Goal: Contribute content

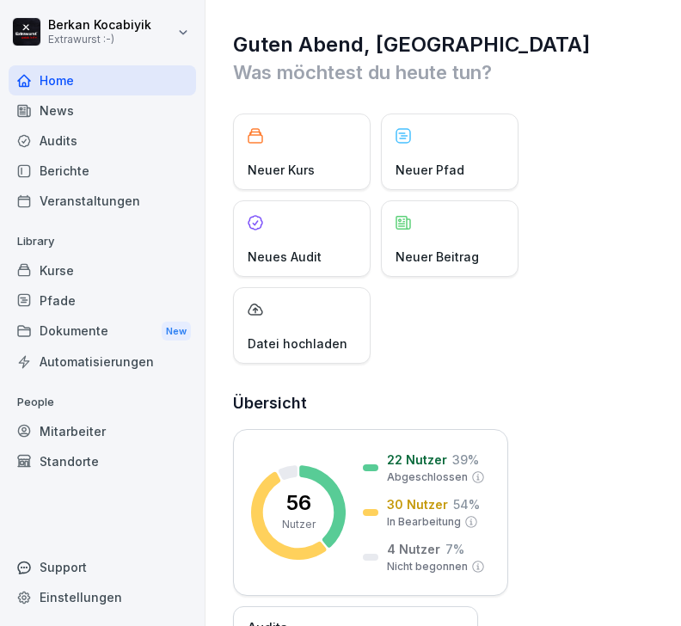
click at [77, 114] on div "News" at bounding box center [103, 110] width 188 height 30
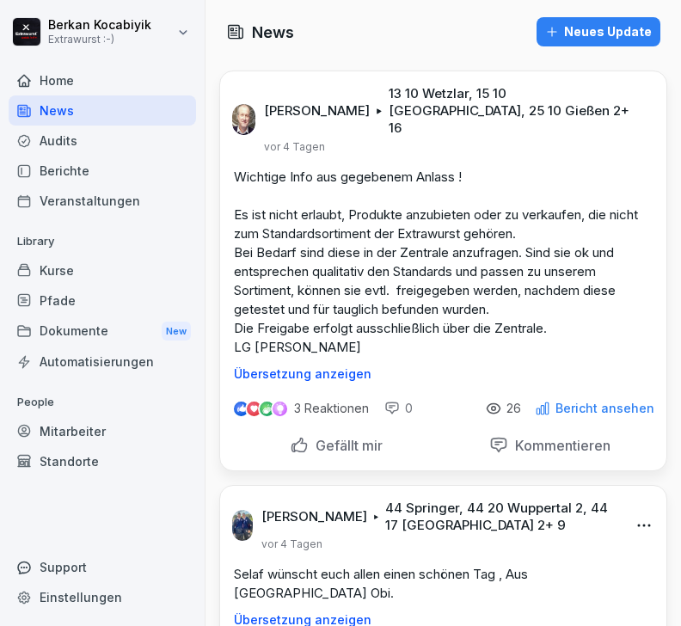
click at [64, 77] on div "Home" at bounding box center [103, 80] width 188 height 30
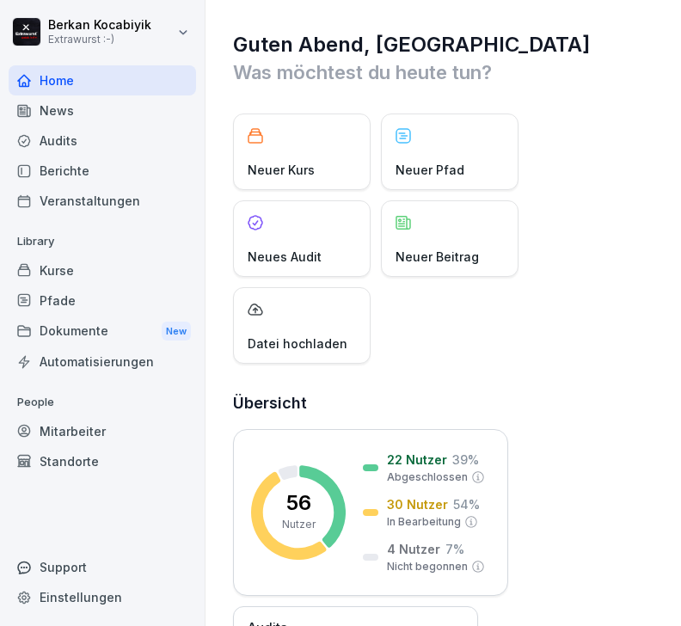
click at [458, 255] on p "Neuer Beitrag" at bounding box center [437, 257] width 83 height 18
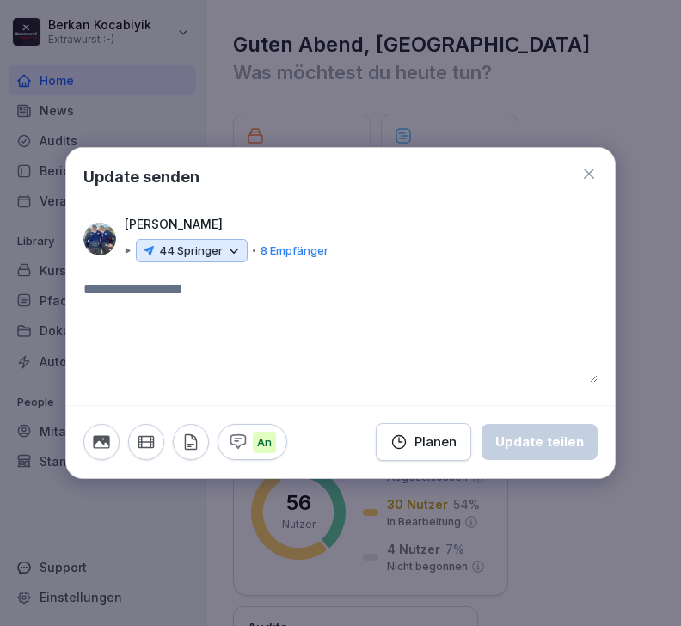
click at [667, 212] on div at bounding box center [340, 313] width 681 height 626
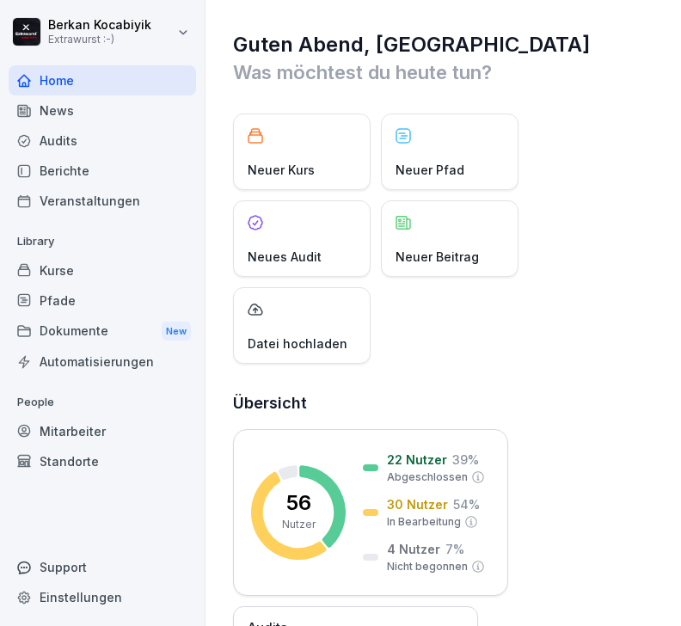
click at [455, 251] on p "Neuer Beitrag" at bounding box center [437, 257] width 83 height 18
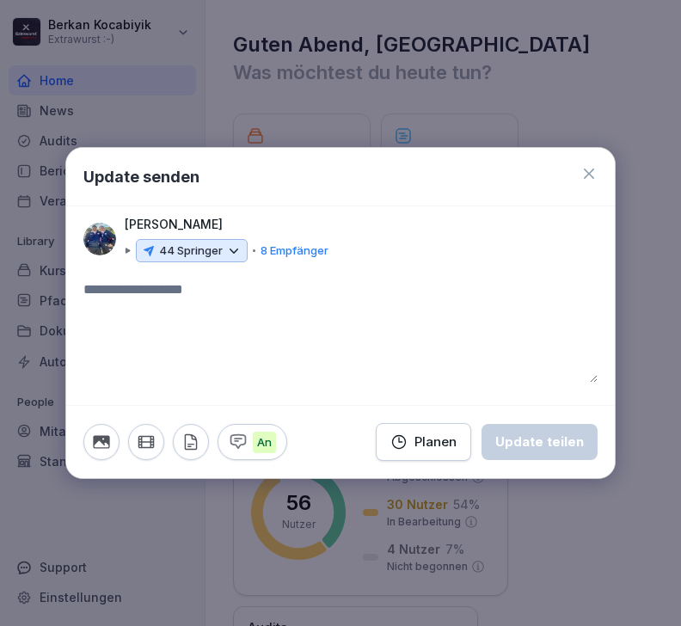
click at [382, 240] on div at bounding box center [467, 239] width 261 height 48
click at [235, 254] on icon at bounding box center [233, 250] width 15 height 15
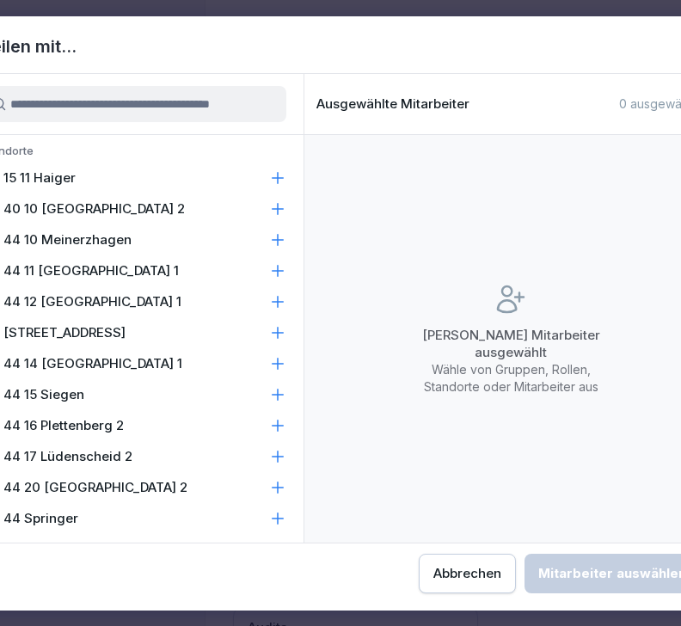
click at [364, 225] on div "Keine Mitarbeiter ausgewählt Wähle von Gruppen, Rollen, Standorte oder Mitarbei…" at bounding box center [510, 339] width 413 height 408
click at [285, 526] on icon at bounding box center [277, 518] width 17 height 17
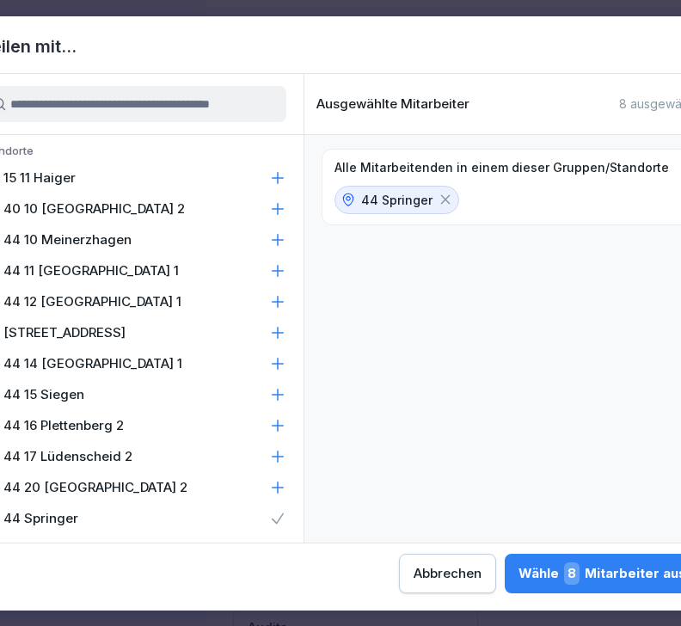
click at [273, 489] on icon at bounding box center [277, 487] width 17 height 17
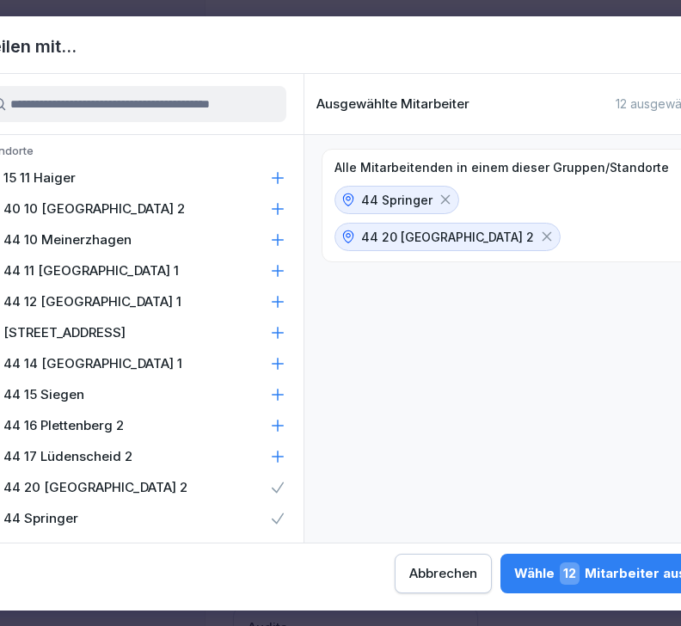
click at [280, 454] on icon at bounding box center [277, 456] width 17 height 17
click at [279, 422] on icon at bounding box center [277, 425] width 17 height 17
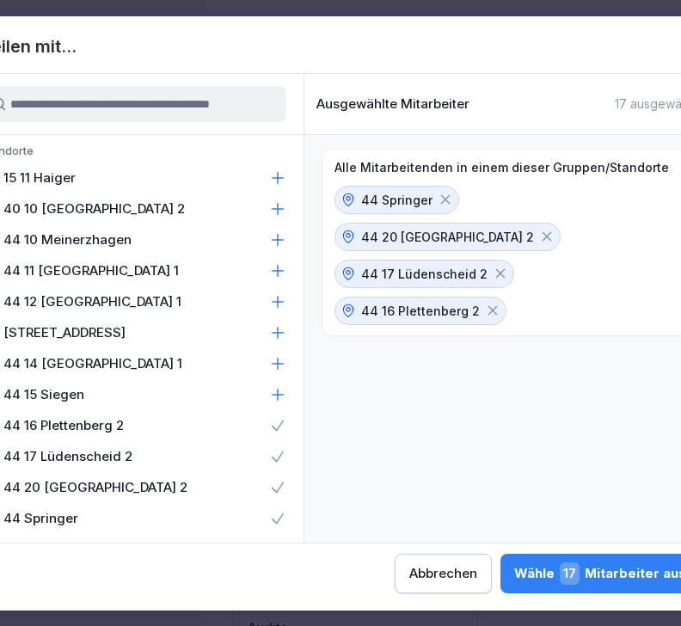
click at [282, 396] on icon at bounding box center [277, 394] width 17 height 17
click at [280, 371] on icon at bounding box center [277, 363] width 17 height 17
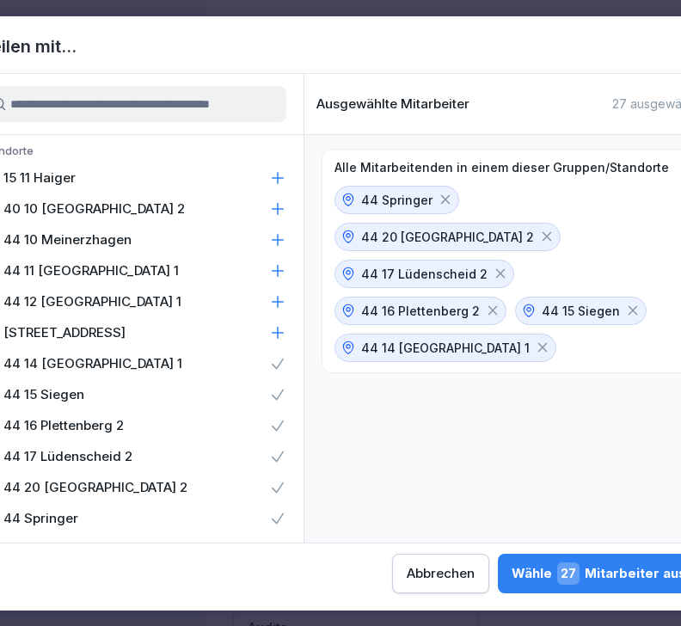
click at [282, 335] on icon at bounding box center [277, 332] width 17 height 17
click at [286, 309] on icon at bounding box center [277, 301] width 17 height 17
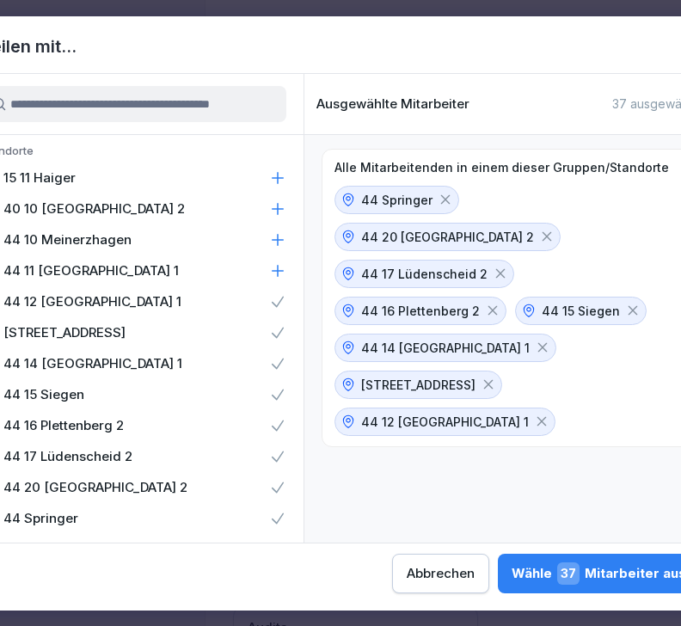
click at [290, 236] on div "44 10 Meinerzhagen" at bounding box center [134, 239] width 340 height 31
click at [286, 284] on div "44 11 [GEOGRAPHIC_DATA] 1" at bounding box center [134, 270] width 340 height 31
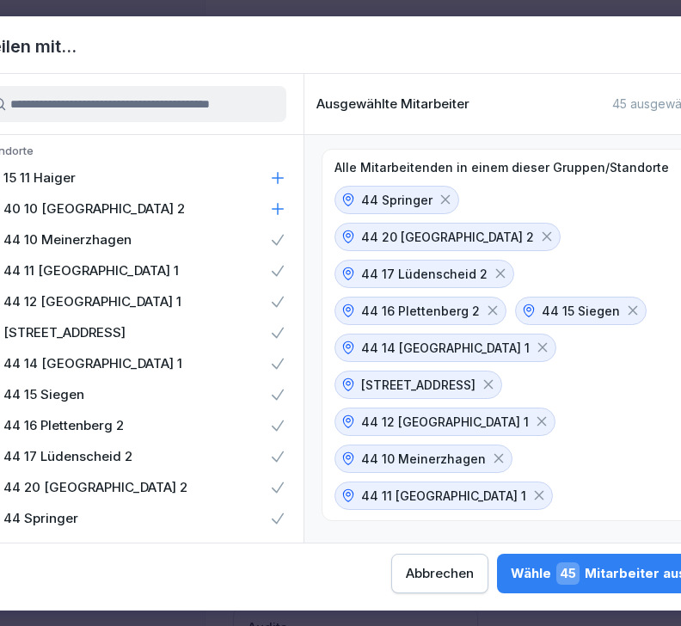
click at [290, 212] on div "40 10 [GEOGRAPHIC_DATA] 2" at bounding box center [134, 209] width 340 height 31
click at [286, 179] on icon at bounding box center [277, 177] width 17 height 17
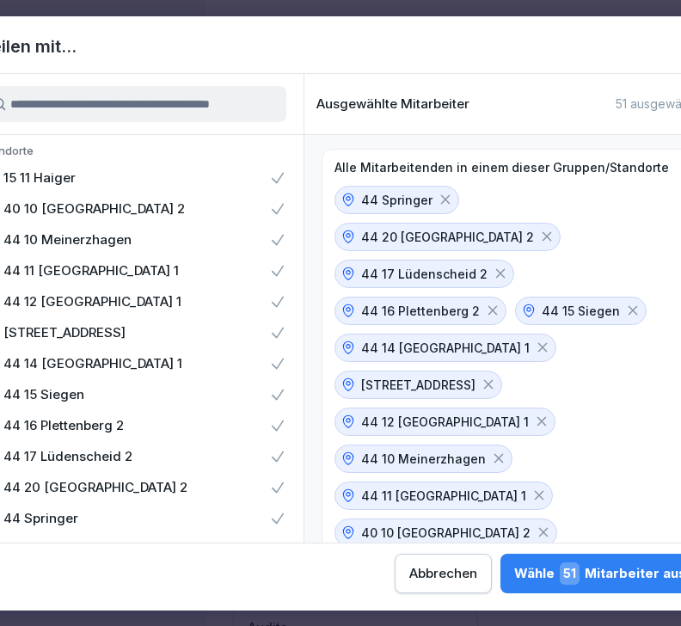
click at [514, 573] on div "Wähle 51 Mitarbeiter aus" at bounding box center [600, 574] width 172 height 22
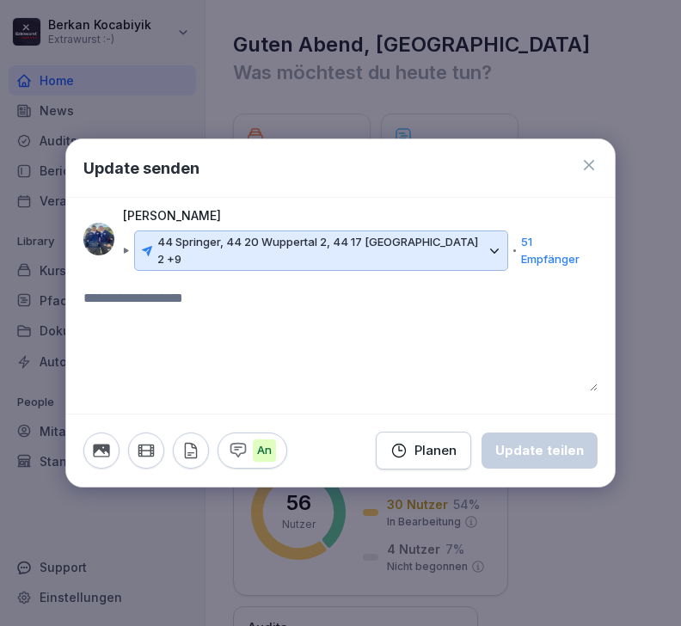
click at [235, 288] on textarea at bounding box center [340, 339] width 514 height 103
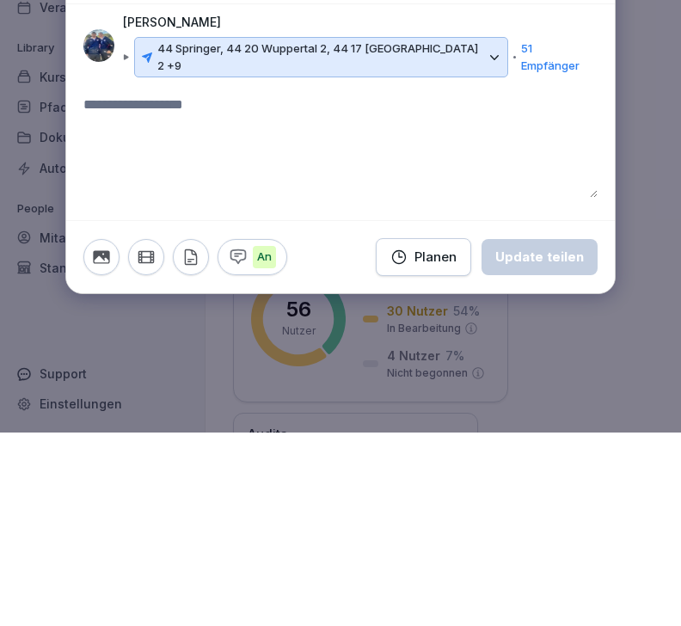
click at [483, 231] on div "44 Springer, 44 20 Wuppertal 2, 44 17 [GEOGRAPHIC_DATA] 2 +9" at bounding box center [321, 251] width 374 height 40
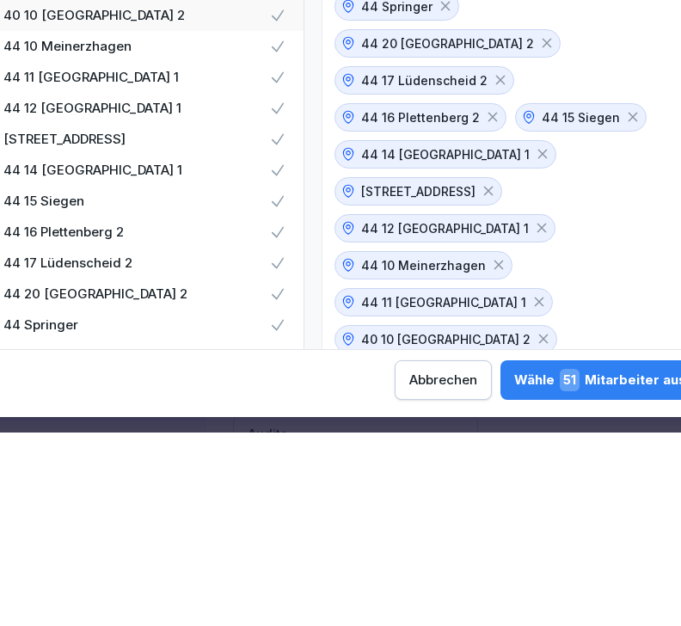
click at [483, 377] on icon at bounding box center [488, 384] width 15 height 15
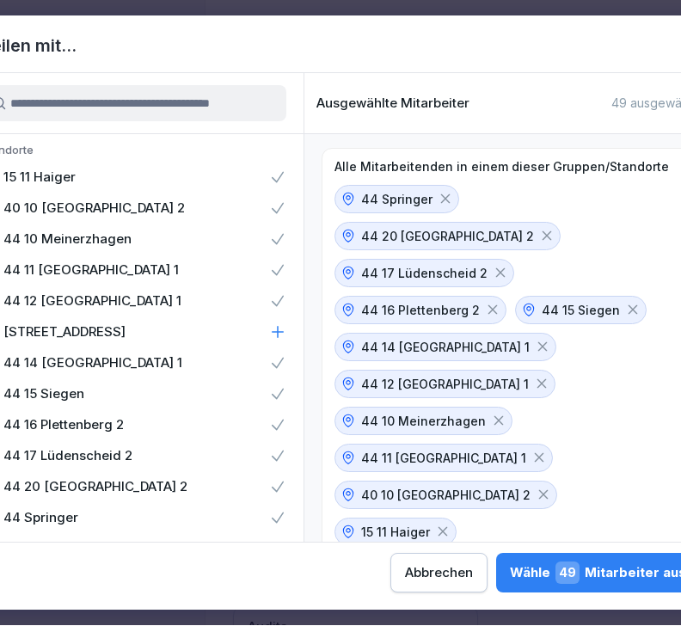
click at [625, 303] on icon at bounding box center [632, 310] width 15 height 15
click at [447, 201] on icon at bounding box center [445, 199] width 15 height 15
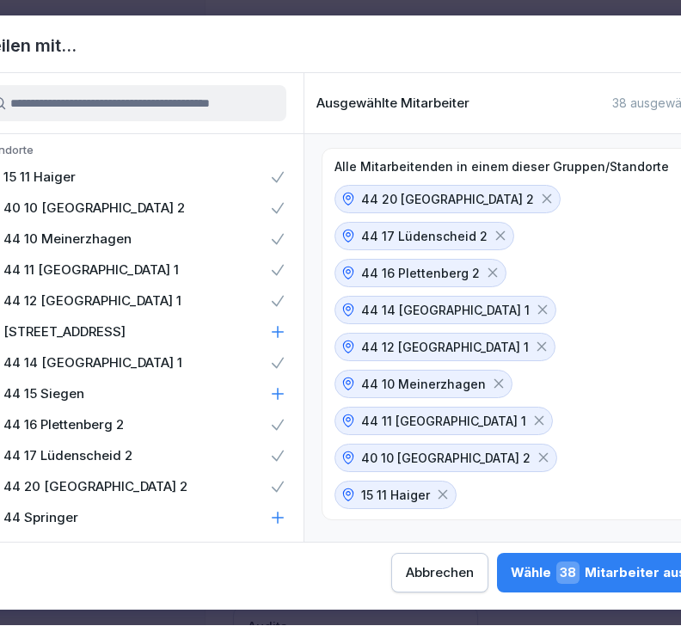
click at [493, 266] on icon at bounding box center [492, 273] width 15 height 15
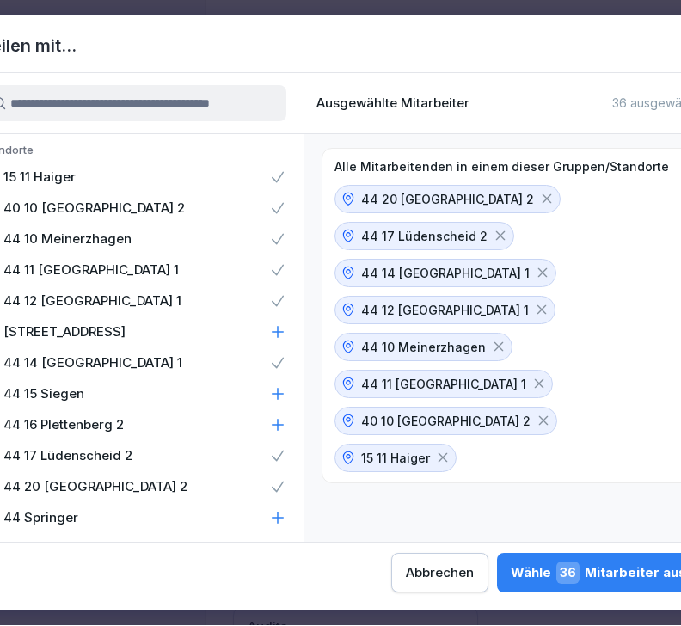
click at [451, 451] on icon at bounding box center [442, 458] width 15 height 15
click at [507, 340] on icon at bounding box center [498, 347] width 15 height 15
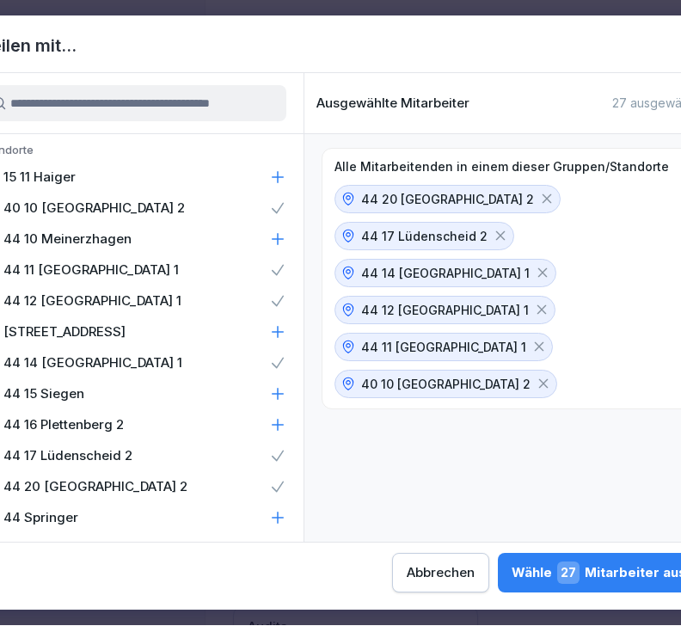
click at [512, 583] on div "Wähle 27 Mitarbeiter aus" at bounding box center [599, 574] width 175 height 22
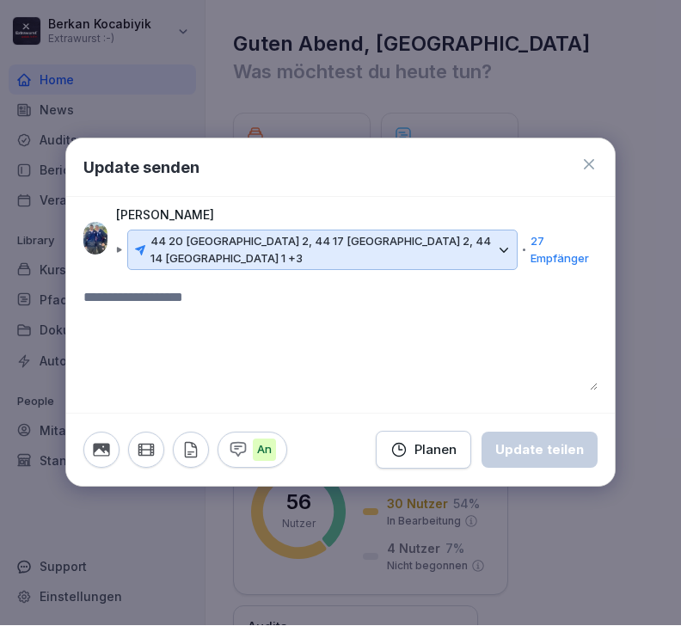
click at [168, 300] on textarea at bounding box center [340, 339] width 514 height 103
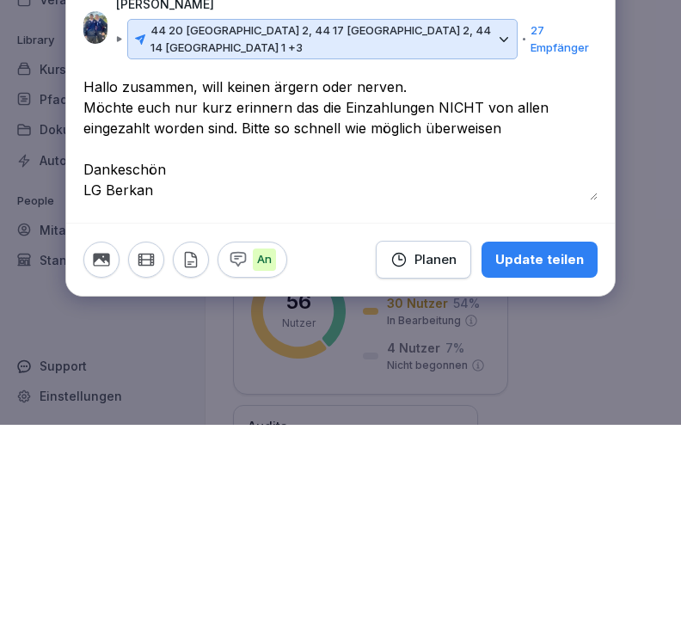
click at [544, 278] on textarea "**********" at bounding box center [340, 340] width 514 height 124
type textarea "**********"
click at [555, 278] on div "**********" at bounding box center [340, 351] width 514 height 146
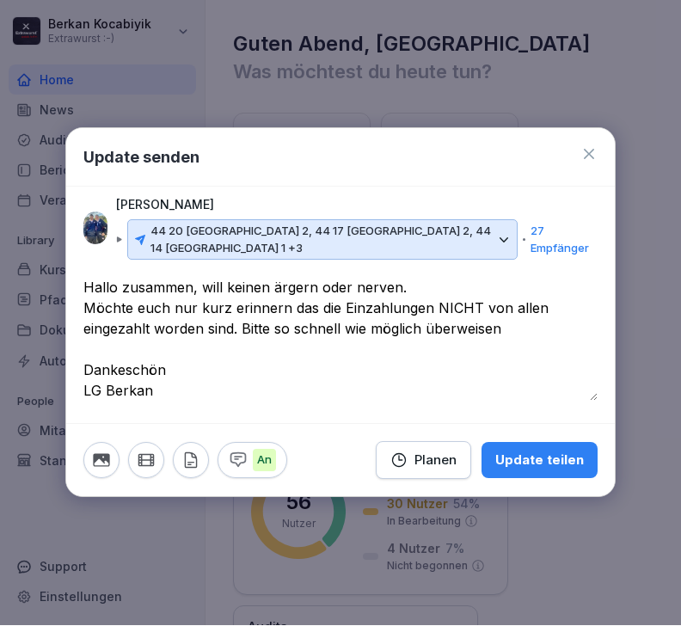
click at [567, 467] on div "Update teilen" at bounding box center [539, 461] width 89 height 19
